Goal: Information Seeking & Learning: Learn about a topic

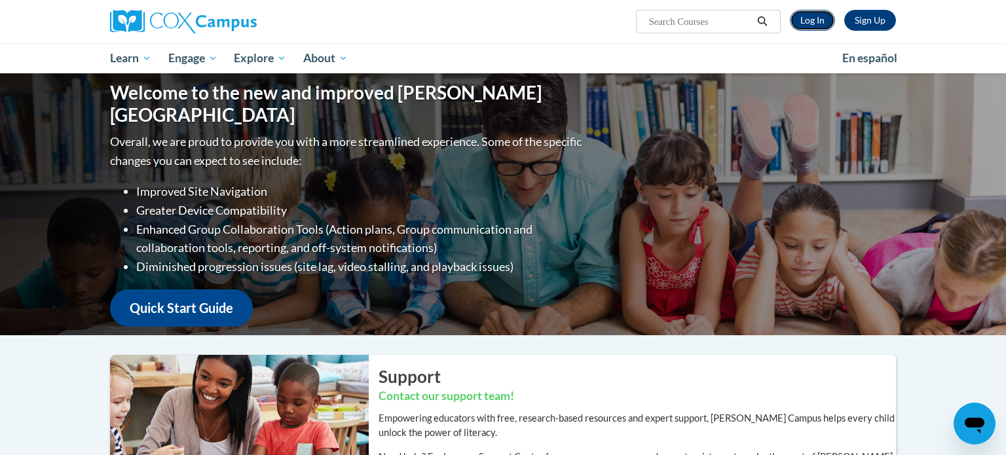
click at [815, 22] on link "Log In" at bounding box center [812, 20] width 45 height 21
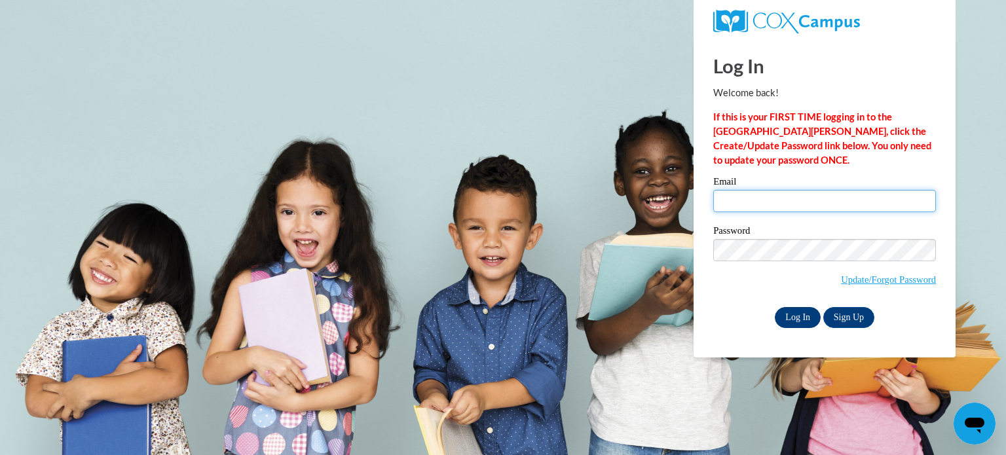
type input "croraff@hnrschools.org"
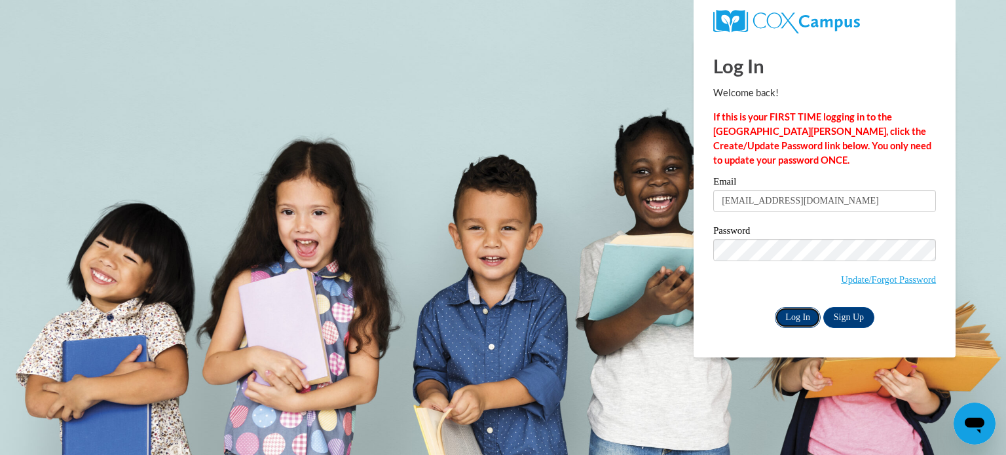
click at [800, 320] on input "Log In" at bounding box center [798, 317] width 46 height 21
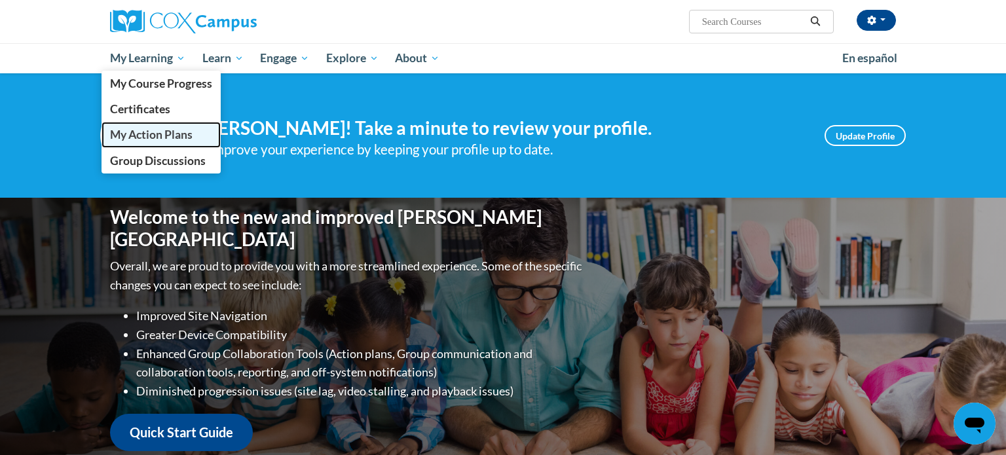
click at [158, 130] on span "My Action Plans" at bounding box center [151, 135] width 83 height 14
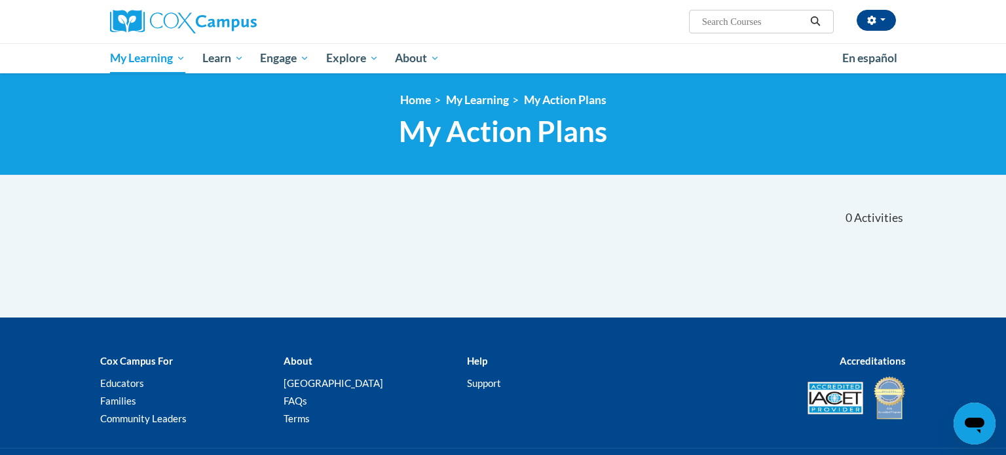
click at [740, 18] on input "Search..." at bounding box center [753, 22] width 105 height 16
type input "vocabulary"
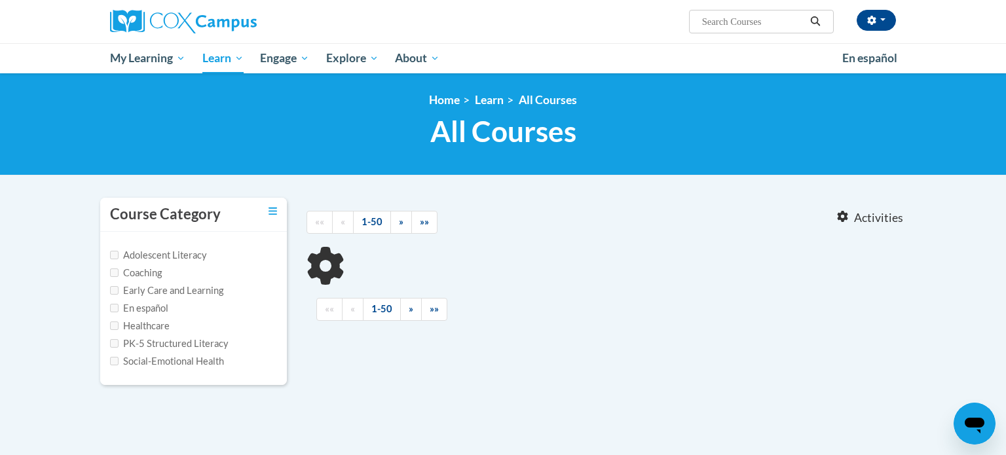
type input "vocabulary"
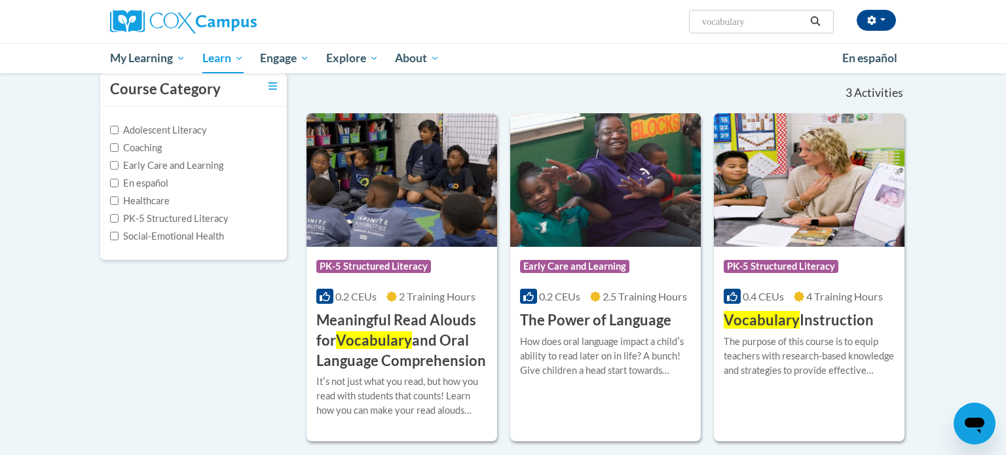
scroll to position [127, 0]
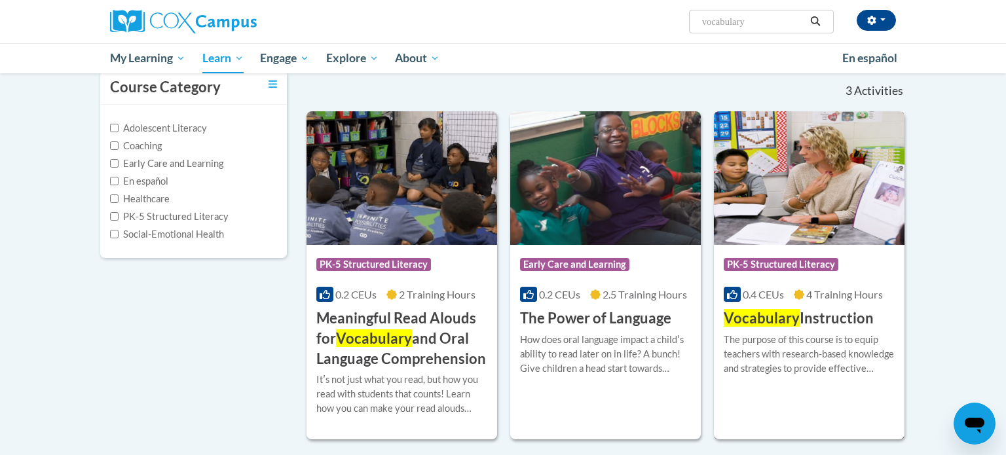
click at [829, 224] on img at bounding box center [809, 178] width 191 height 134
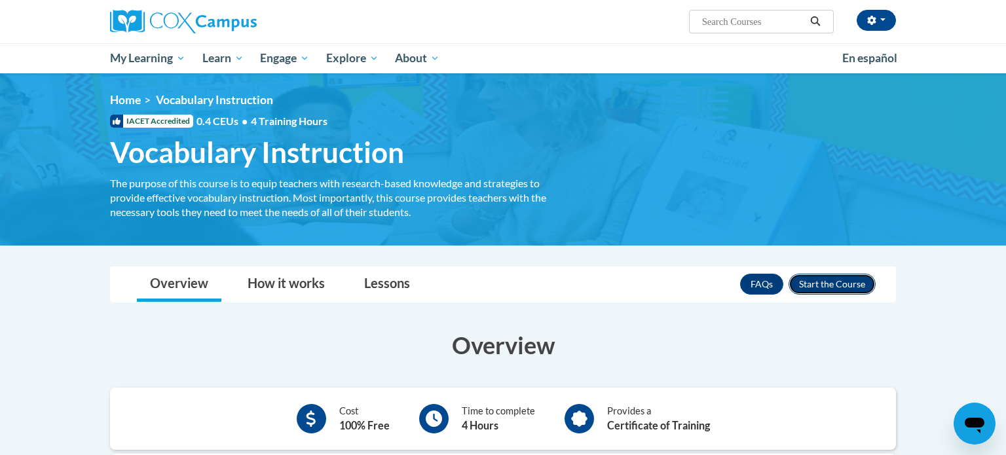
click at [831, 282] on button "Enroll" at bounding box center [832, 284] width 87 height 21
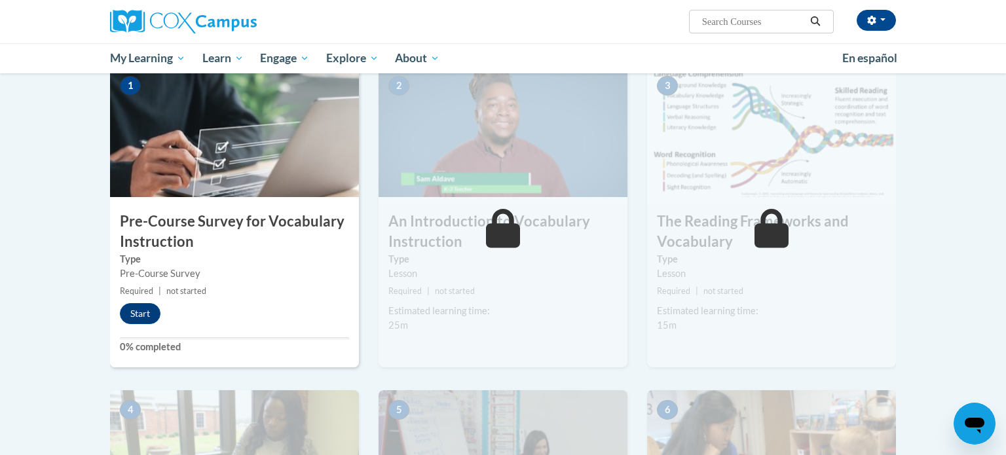
scroll to position [301, 0]
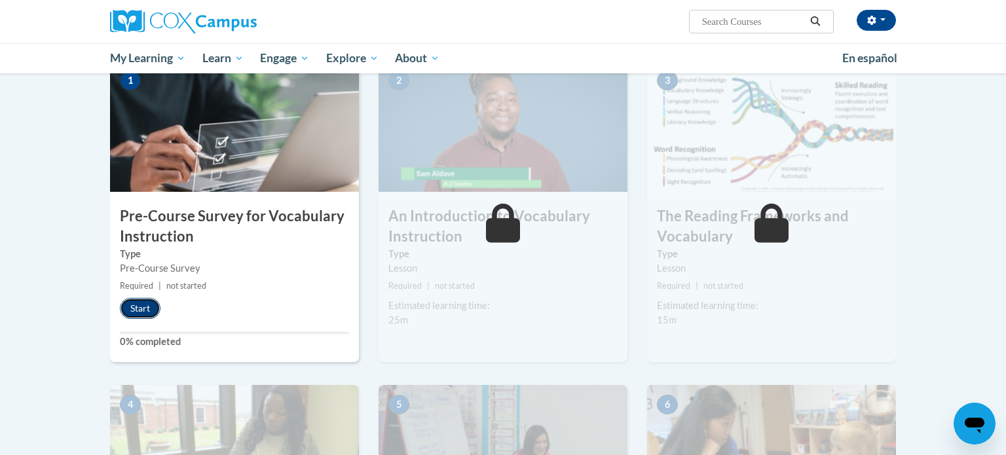
click at [138, 310] on button "Start" at bounding box center [140, 308] width 41 height 21
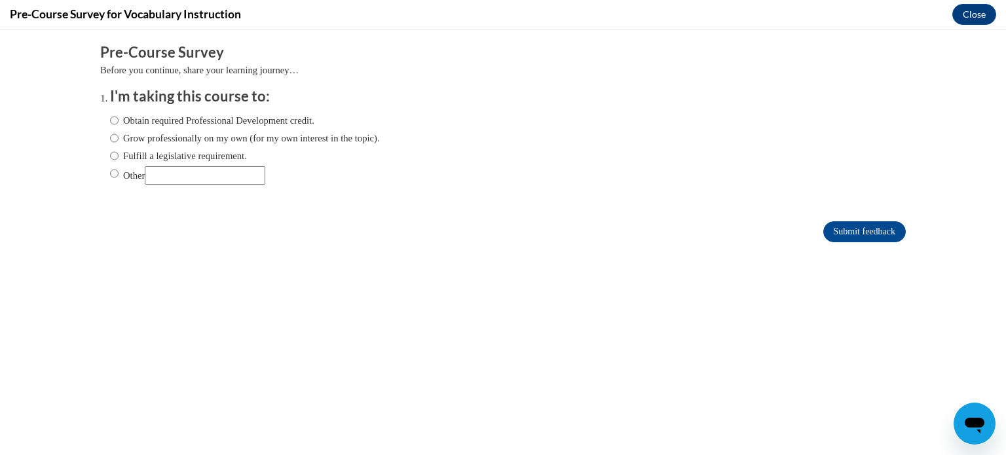
scroll to position [0, 0]
click at [113, 156] on input "Fulfill a legislative requirement." at bounding box center [114, 156] width 9 height 14
radio input "true"
click at [115, 154] on input "Fulfill a legislative requirement." at bounding box center [114, 156] width 9 height 14
click at [861, 224] on input "Submit feedback" at bounding box center [864, 231] width 83 height 21
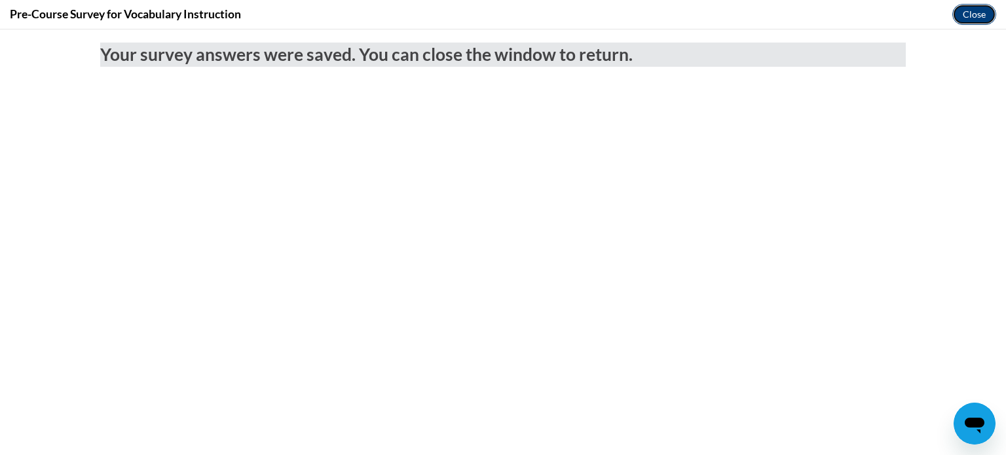
click at [979, 10] on button "Close" at bounding box center [974, 14] width 44 height 21
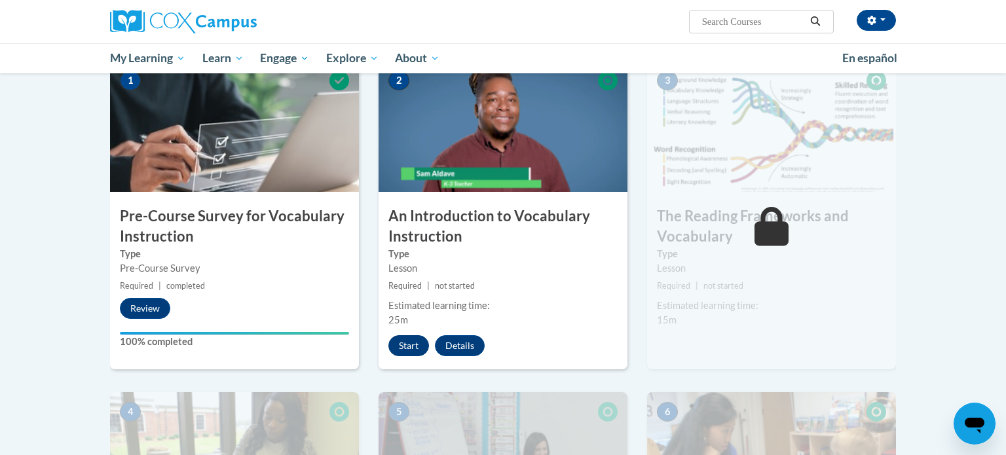
click at [414, 348] on button "Start" at bounding box center [408, 345] width 41 height 21
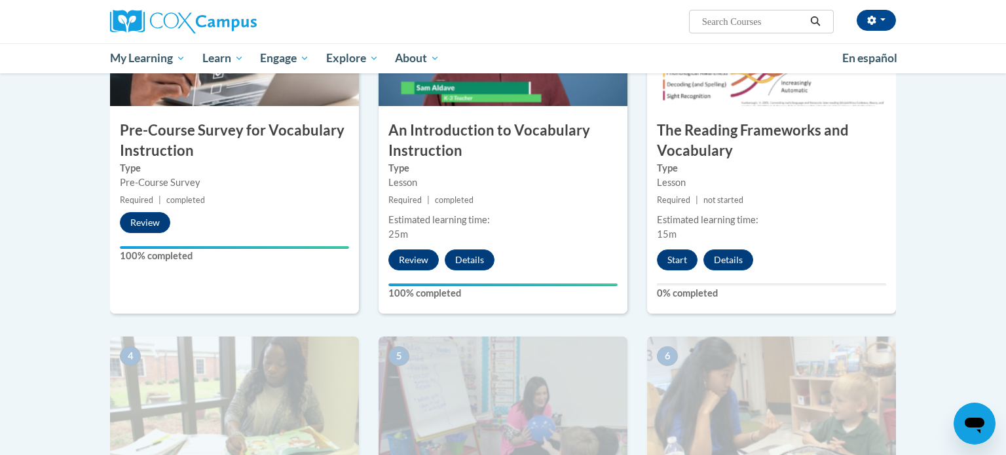
scroll to position [390, 0]
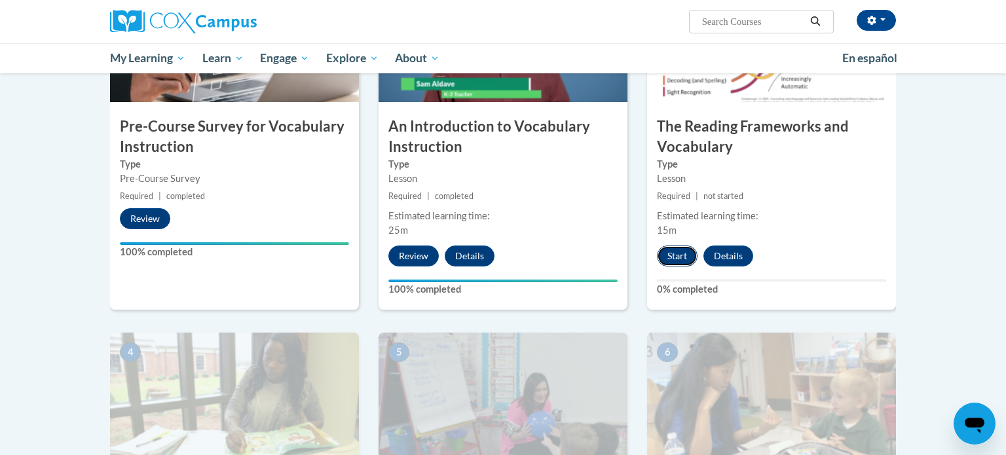
click at [673, 252] on button "Start" at bounding box center [677, 256] width 41 height 21
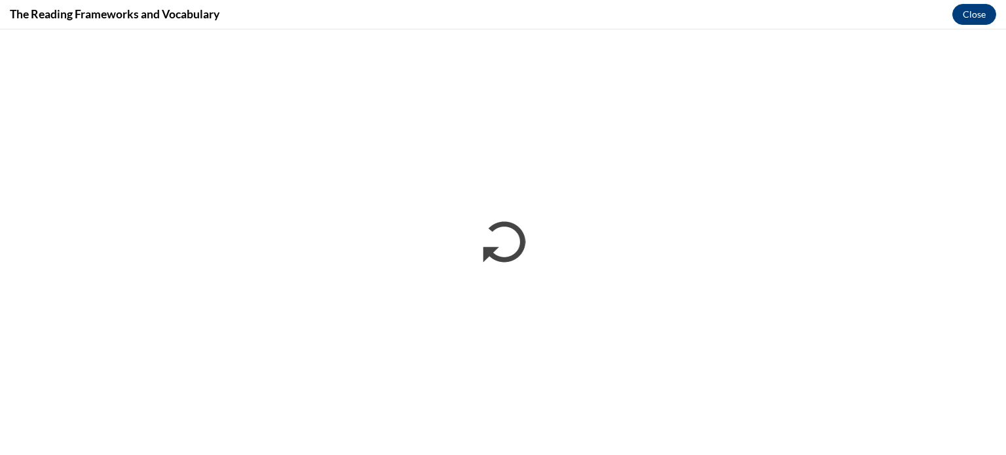
scroll to position [0, 0]
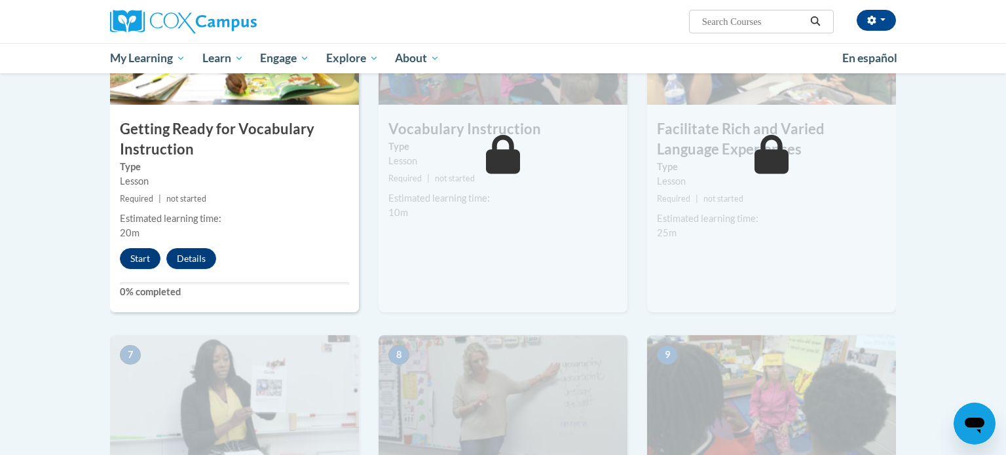
scroll to position [754, 0]
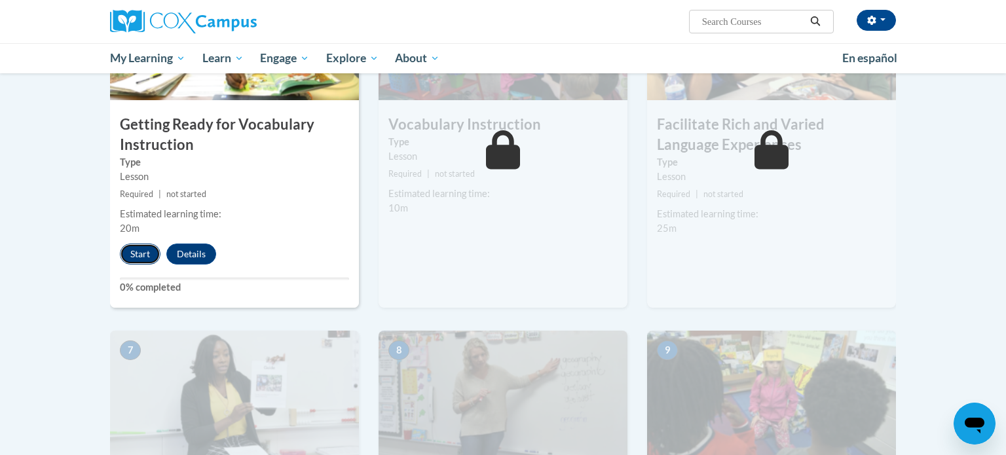
click at [139, 253] on button "Start" at bounding box center [140, 254] width 41 height 21
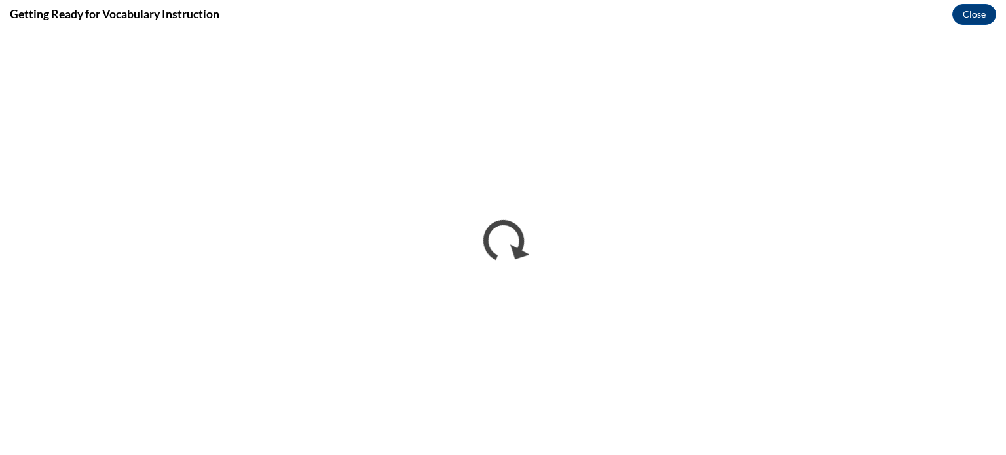
scroll to position [0, 0]
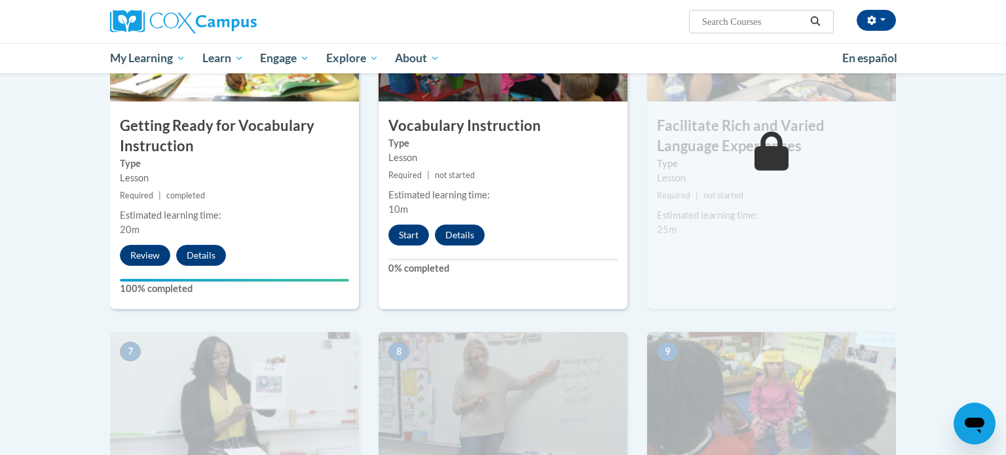
scroll to position [753, 0]
click at [410, 234] on button "Start" at bounding box center [408, 234] width 41 height 21
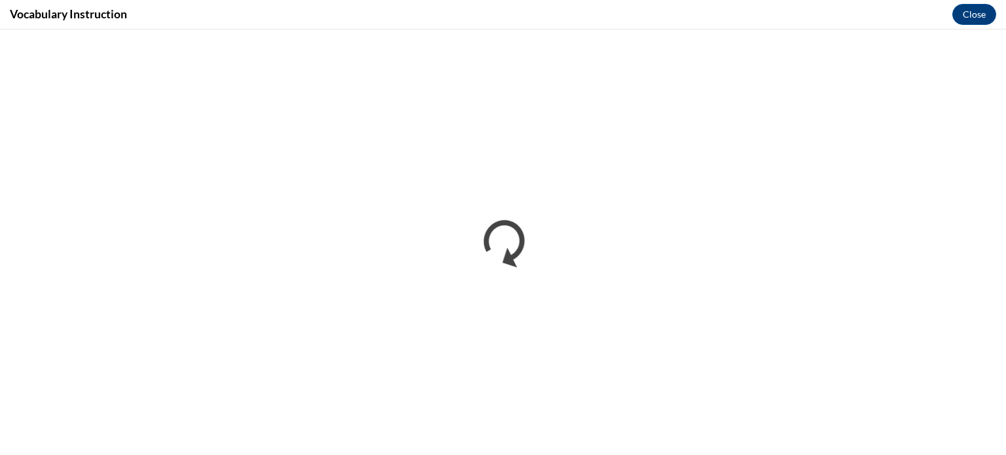
scroll to position [0, 0]
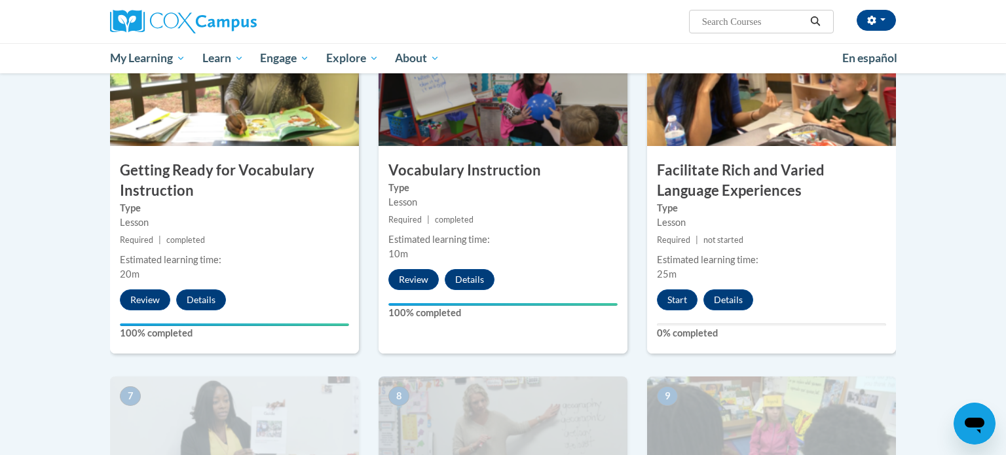
scroll to position [687, 0]
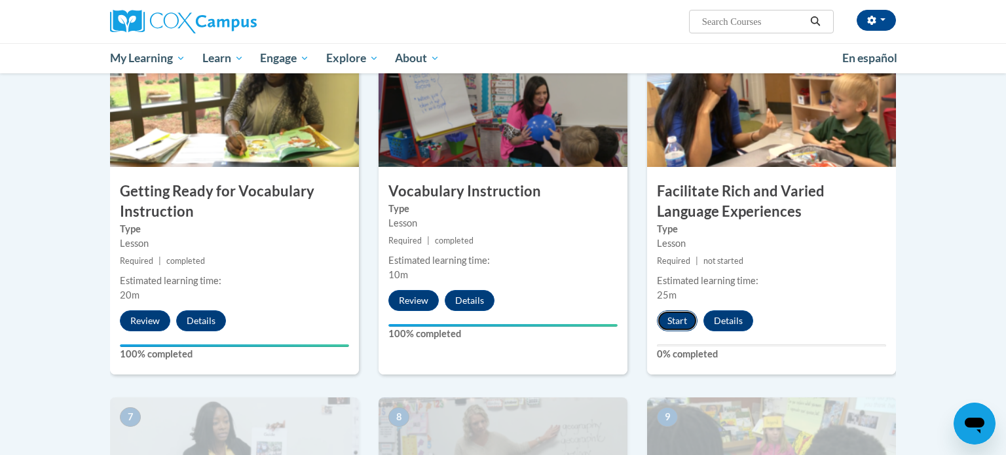
click at [670, 328] on button "Start" at bounding box center [677, 320] width 41 height 21
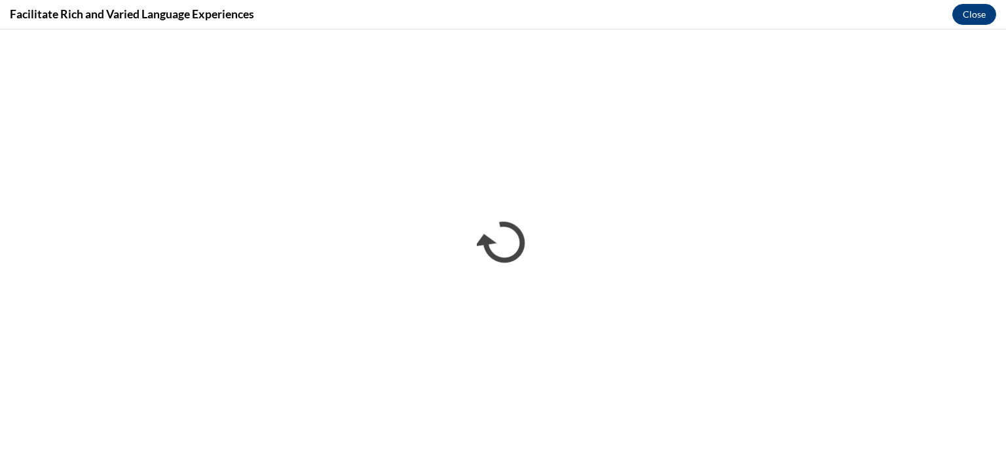
scroll to position [0, 0]
